Goal: Task Accomplishment & Management: Use online tool/utility

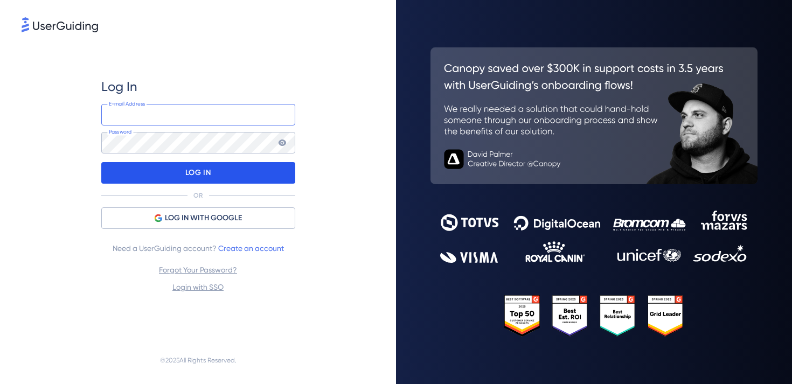
type input "[EMAIL_ADDRESS][PERSON_NAME][DOMAIN_NAME]"
click at [177, 177] on div "LOG IN" at bounding box center [198, 173] width 194 height 22
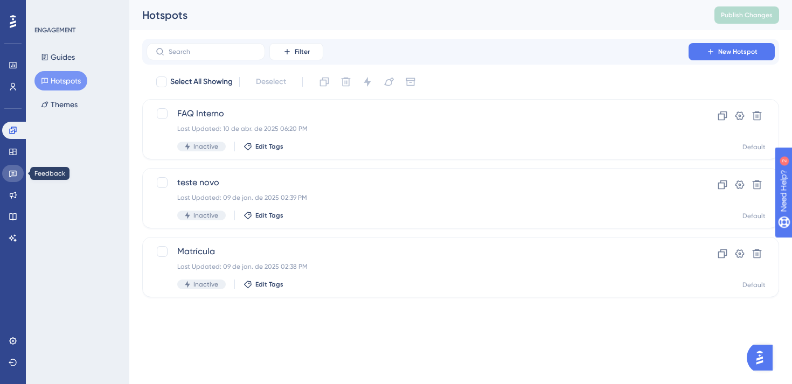
click at [12, 173] on icon at bounding box center [13, 173] width 9 height 9
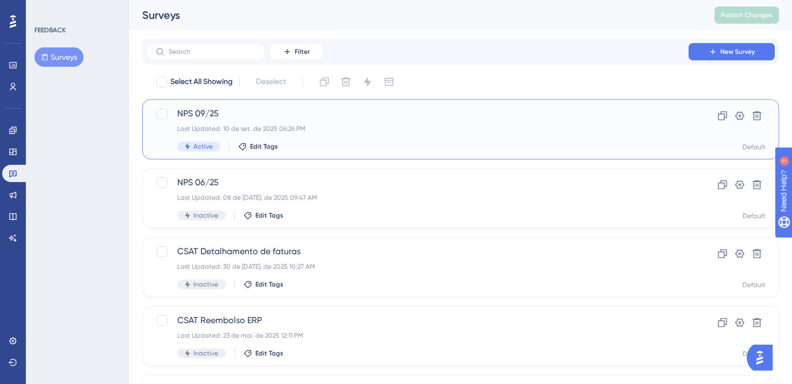
click at [257, 110] on span "NPS 09/25" at bounding box center [417, 113] width 480 height 13
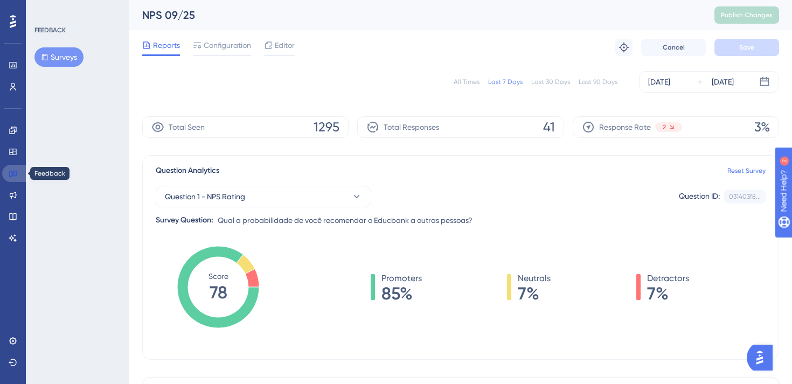
click at [12, 175] on icon at bounding box center [13, 173] width 9 height 9
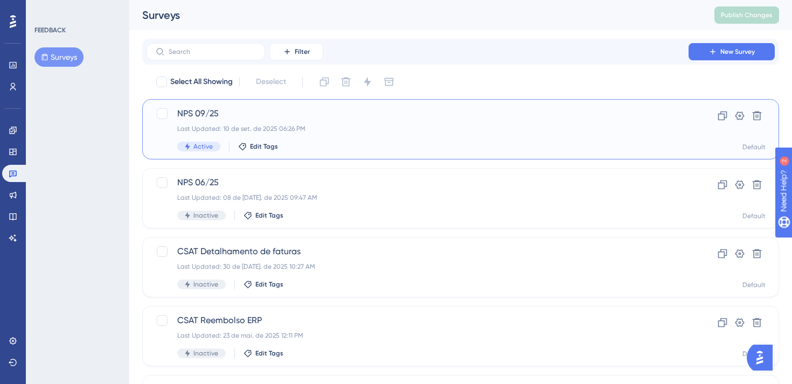
click at [223, 113] on span "NPS 09/25" at bounding box center [417, 113] width 480 height 13
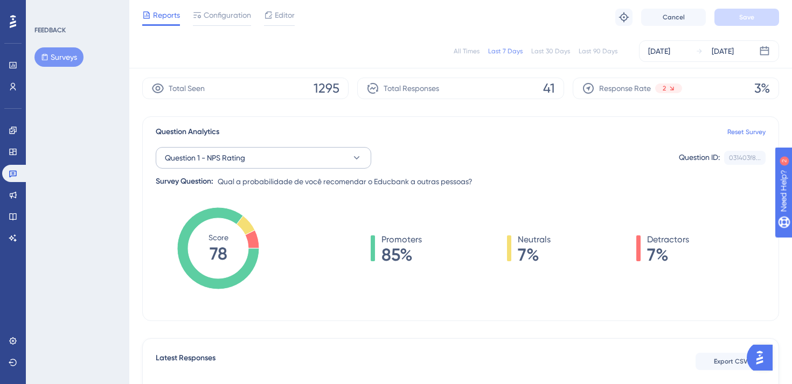
scroll to position [35, 0]
click at [530, 89] on div "Total Responses 41" at bounding box center [460, 88] width 206 height 22
click at [464, 52] on div "All Times" at bounding box center [466, 51] width 26 height 9
click at [507, 52] on div "Last 7 Days" at bounding box center [505, 51] width 34 height 9
click at [467, 51] on div "All Times" at bounding box center [466, 51] width 26 height 9
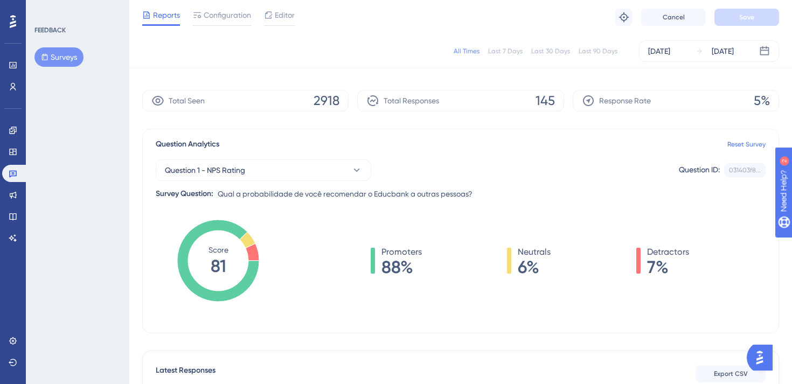
scroll to position [0, 0]
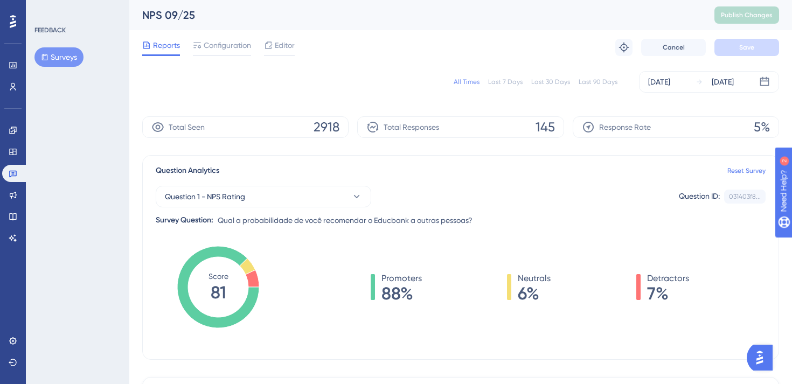
click at [543, 133] on span "145" at bounding box center [544, 126] width 19 height 17
click at [430, 124] on span "Total Responses" at bounding box center [410, 127] width 55 height 13
click at [505, 81] on div "Last 7 Days" at bounding box center [505, 82] width 34 height 9
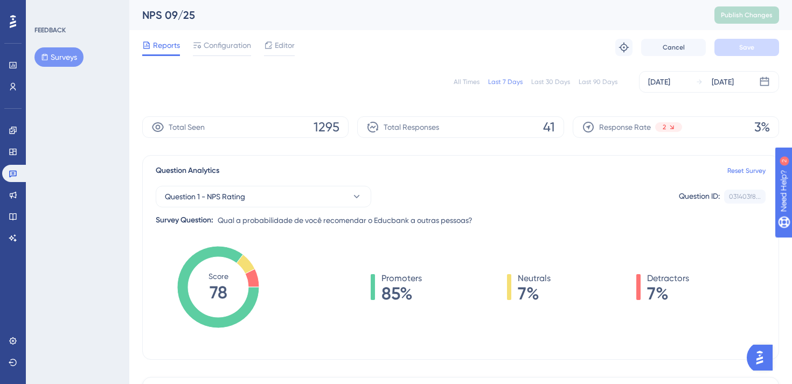
click at [544, 82] on div "Last 30 Days" at bounding box center [550, 82] width 39 height 9
click at [474, 80] on div "All Times" at bounding box center [466, 82] width 26 height 9
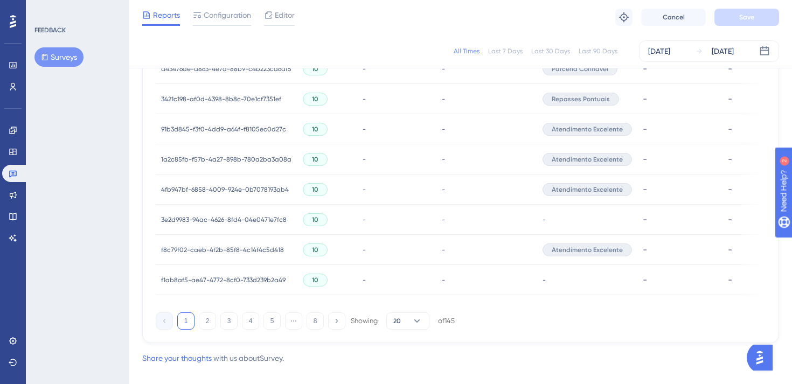
scroll to position [762, 0]
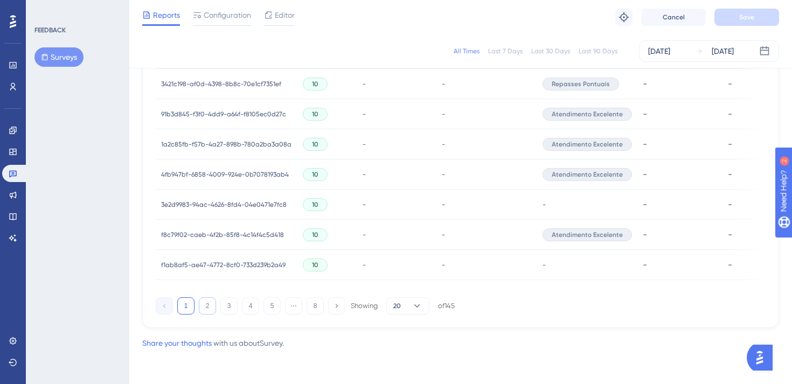
click at [204, 305] on button "2" at bounding box center [207, 305] width 17 height 17
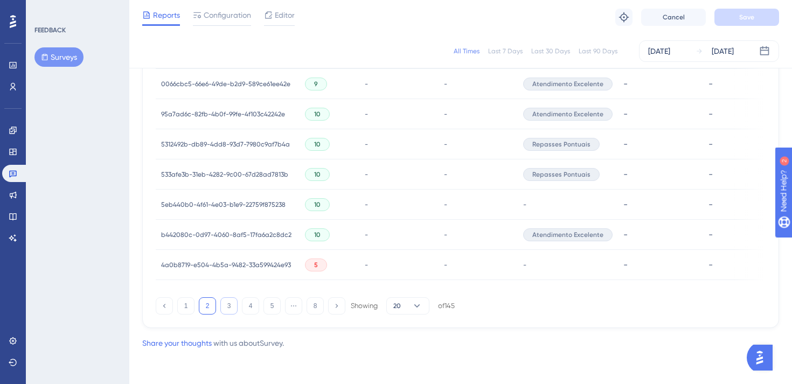
click at [230, 307] on button "3" at bounding box center [228, 305] width 17 height 17
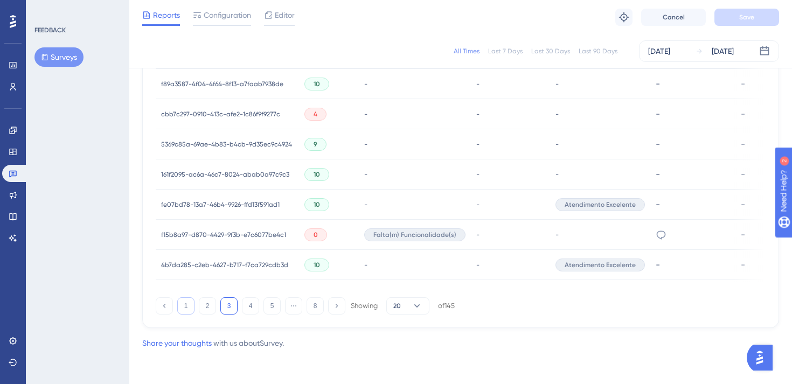
click at [188, 307] on button "1" at bounding box center [185, 305] width 17 height 17
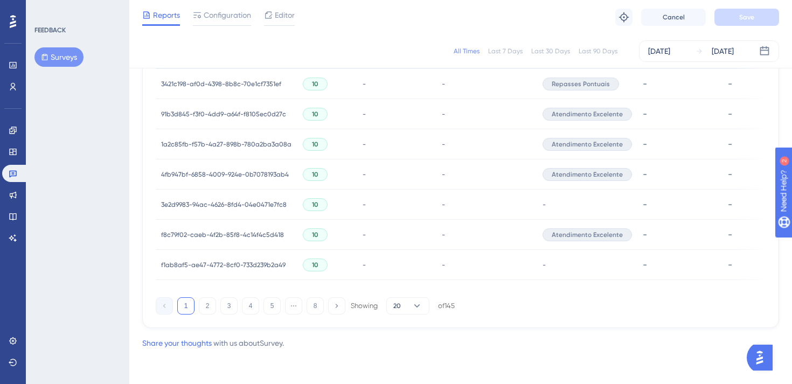
click at [324, 307] on div "1 2 3 4 5 ⋯ 8 Showing 20 of 145" at bounding box center [305, 305] width 299 height 17
click at [319, 304] on button "8" at bounding box center [314, 305] width 17 height 17
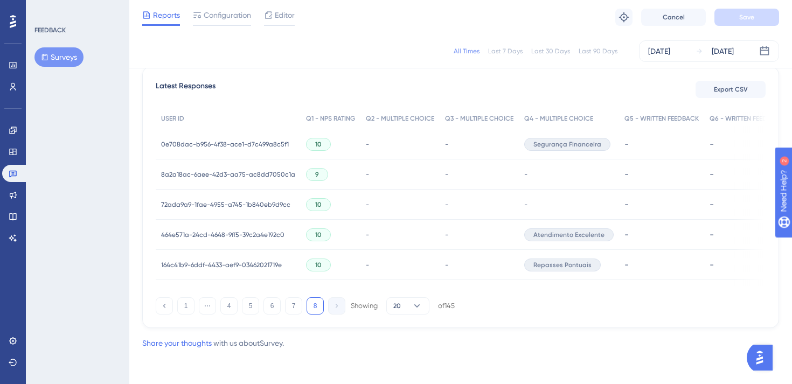
click at [262, 317] on div "Latest Responses Export CSV USER ID Q1 - NPS RATING Q2 - MULTIPLE CHOICE Q3 - M…" at bounding box center [460, 197] width 636 height 262
click at [235, 306] on button "4" at bounding box center [228, 305] width 17 height 17
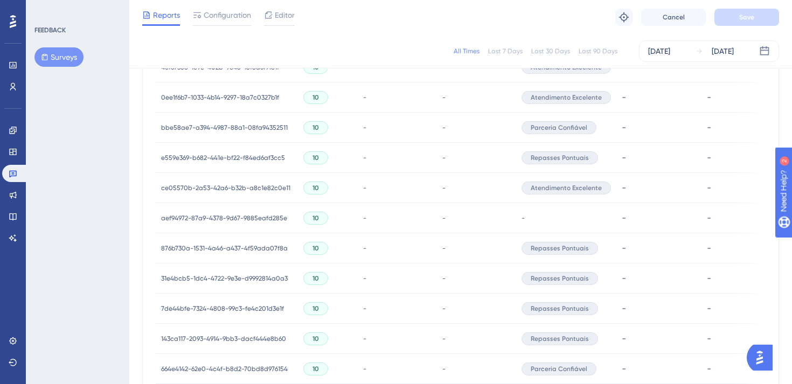
scroll to position [762, 0]
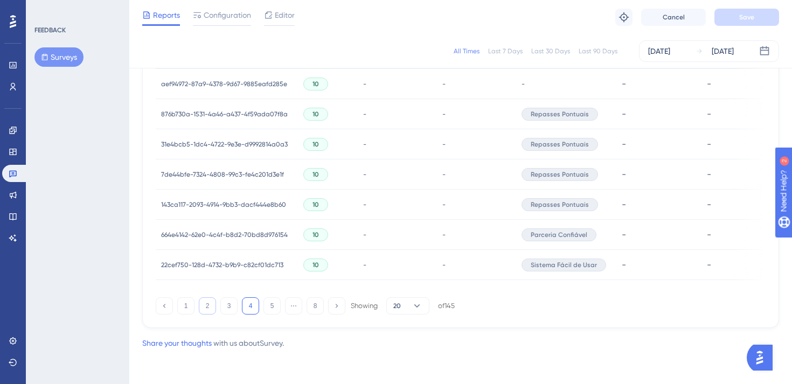
click at [201, 308] on button "2" at bounding box center [207, 305] width 17 height 17
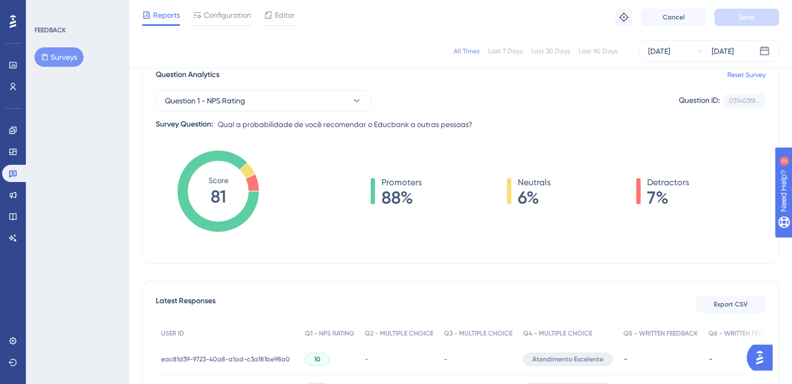
scroll to position [0, 0]
